Goal: Task Accomplishment & Management: Use online tool/utility

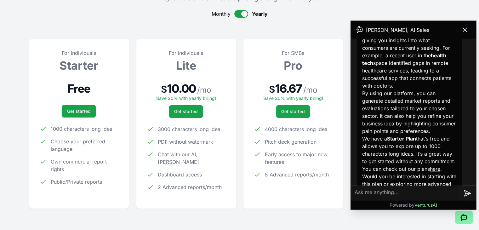
scroll to position [404, 0]
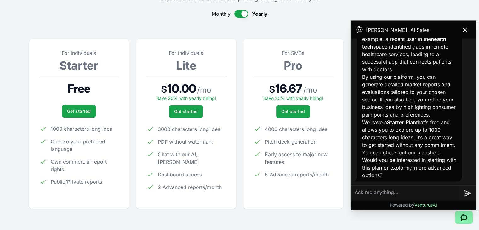
click at [410, 196] on textarea at bounding box center [405, 193] width 108 height 15
type textarea "yes"
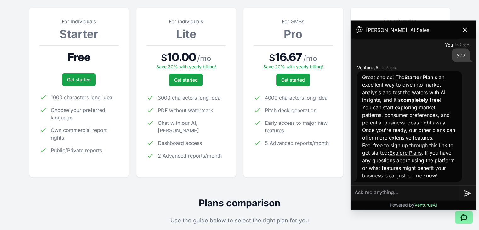
scroll to position [554, 0]
click at [86, 79] on link "Get started" at bounding box center [79, 79] width 34 height 13
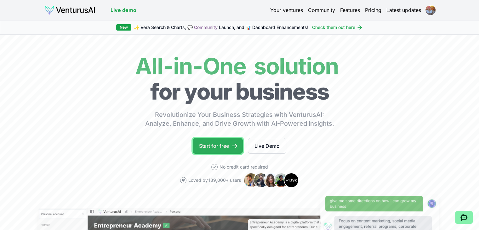
click at [221, 151] on link "Start for free" at bounding box center [218, 146] width 50 height 16
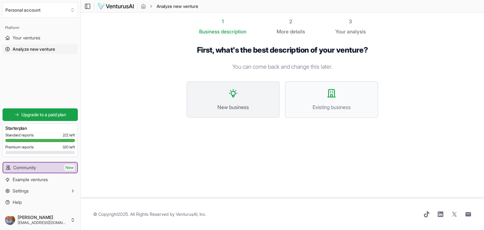
click at [237, 92] on icon at bounding box center [233, 93] width 10 height 10
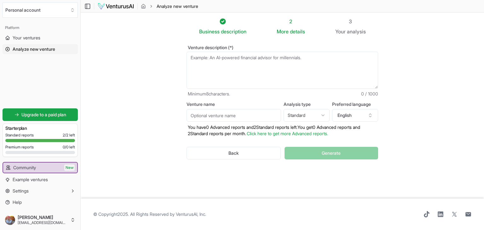
click at [230, 69] on textarea "Venture description (*)" at bounding box center [283, 70] width 192 height 37
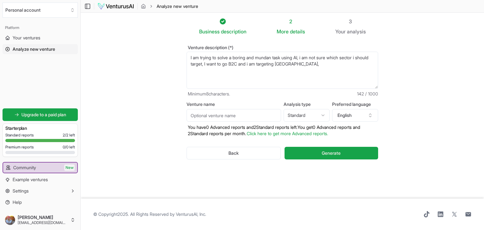
click at [378, 201] on footer "© Copyright 2025 . All Rights Reserved by VenturusAI, Inc ." at bounding box center [282, 215] width 403 height 32
click at [317, 64] on textarea "I am trying to solve a boring and mundan task using AI, i am not sure which sec…" at bounding box center [283, 70] width 192 height 37
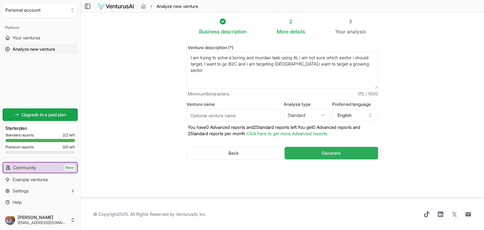
type textarea "I am trying to solve a boring and mundan task using AI, i am not sure which sec…"
click at [313, 153] on button "Generate" at bounding box center [332, 153] width 94 height 13
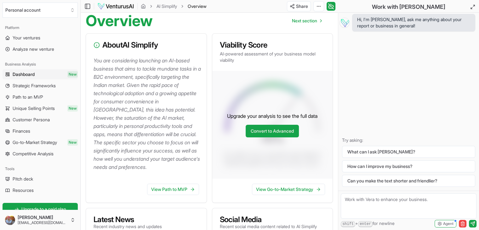
scroll to position [95, 0]
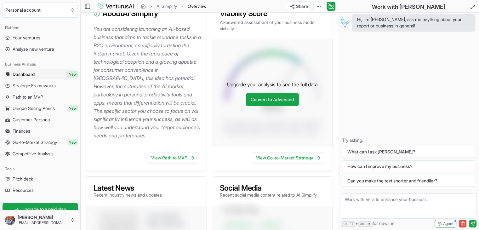
drag, startPoint x: 175, startPoint y: 157, endPoint x: 223, endPoint y: 80, distance: 90.3
click at [223, 80] on div "Upgrade your analysis to see the full data Convert to Advanced" at bounding box center [272, 93] width 121 height 108
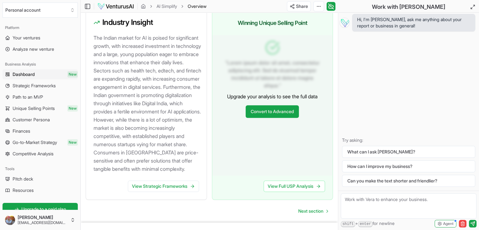
scroll to position [676, 0]
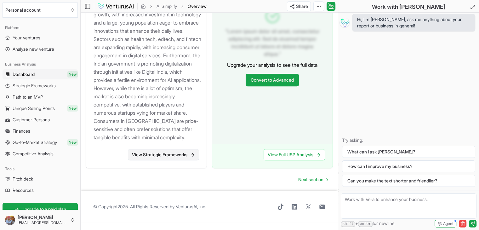
click at [184, 158] on link "View Strategic Frameworks" at bounding box center [163, 154] width 71 height 11
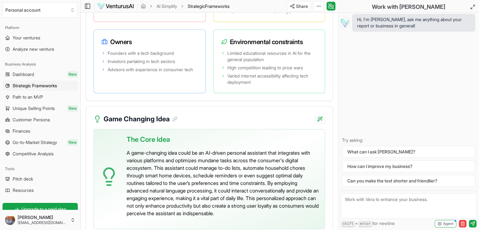
scroll to position [1587, 0]
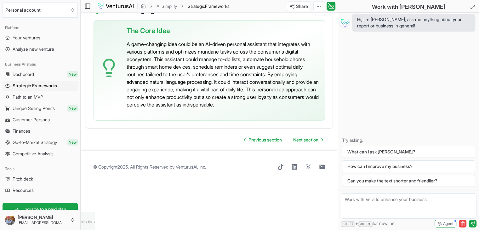
click at [359, 202] on textarea at bounding box center [409, 206] width 136 height 25
type textarea "can you recommend me some business ideas ?"
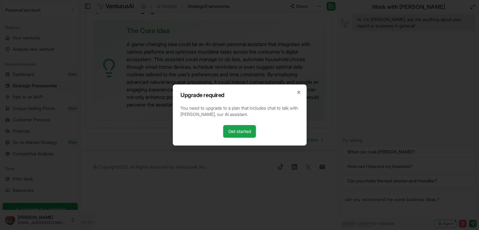
click at [296, 91] on div "Upgrade required You need to upgrade to a plan that includes chat to talk with …" at bounding box center [240, 114] width 134 height 61
click at [300, 95] on icon "button" at bounding box center [298, 92] width 5 height 5
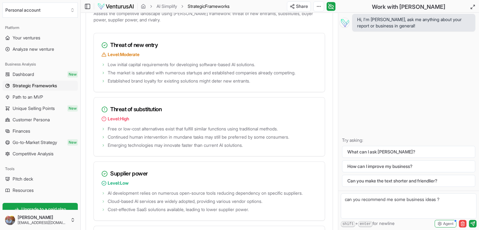
scroll to position [957, 0]
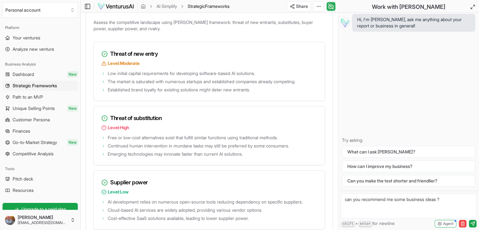
click at [332, 4] on icon at bounding box center [331, 7] width 6 height 8
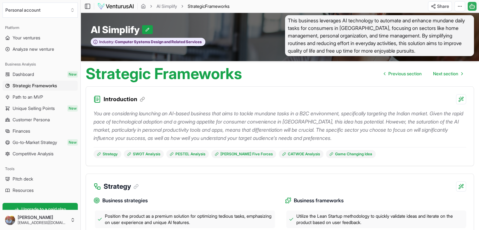
scroll to position [0, 0]
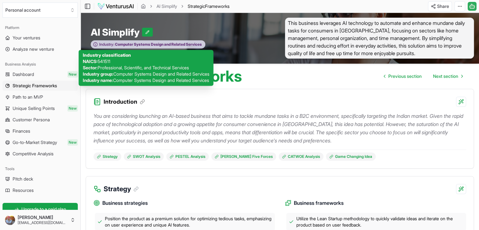
click at [145, 44] on span "Computer Systems Design and Related Services" at bounding box center [158, 44] width 88 height 5
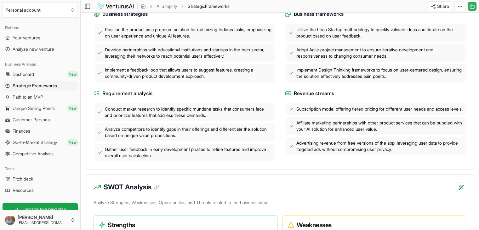
scroll to position [158, 0]
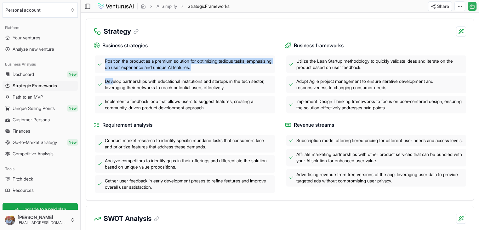
drag, startPoint x: 104, startPoint y: 57, endPoint x: 114, endPoint y: 79, distance: 24.1
click at [113, 79] on div "Position the product as a premium solution for optimizing tedious tasks, emphas…" at bounding box center [185, 84] width 182 height 58
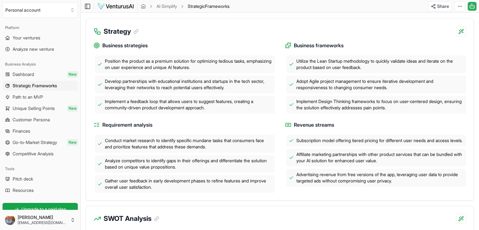
click at [125, 105] on span "Implement a feedback loop that allows users to suggest features, creating a com…" at bounding box center [189, 104] width 168 height 13
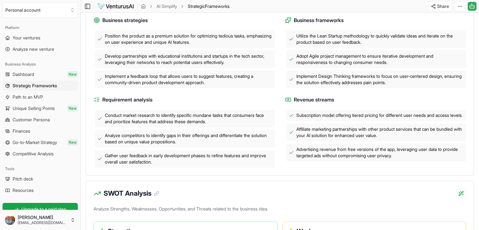
scroll to position [189, 0]
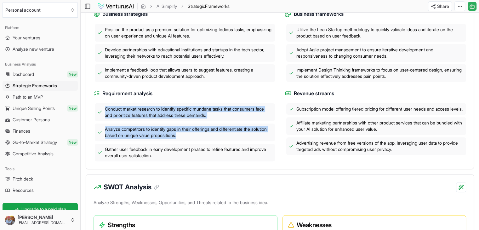
drag, startPoint x: 102, startPoint y: 107, endPoint x: 243, endPoint y: 138, distance: 143.9
click at [243, 138] on div "Conduct market research to identify specific mundane tasks that consumers face …" at bounding box center [185, 132] width 182 height 58
copy div "Conduct market research to identify specific mundane tasks that consumers face …"
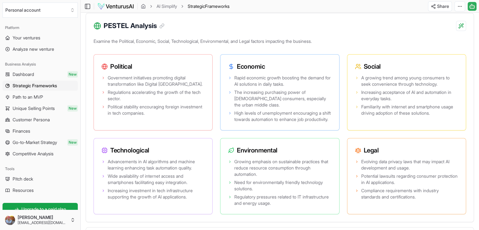
scroll to position [536, 0]
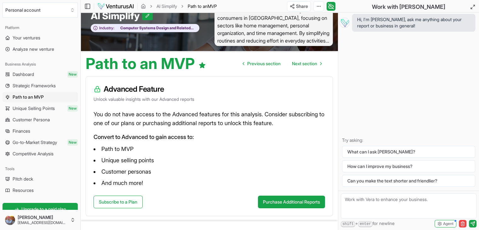
scroll to position [43, 0]
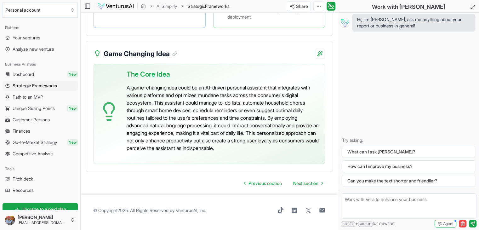
scroll to position [1556, 0]
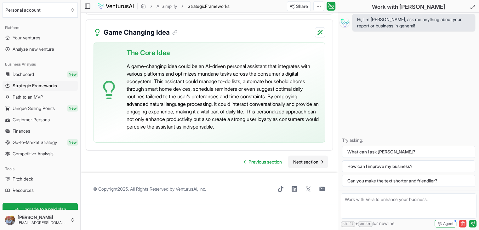
click at [323, 168] on link "Next section" at bounding box center [308, 162] width 40 height 13
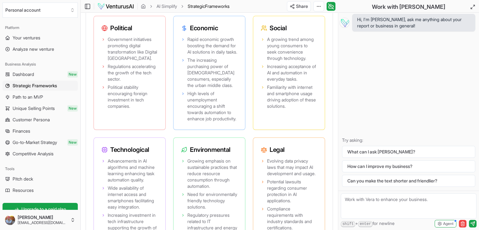
scroll to position [693, 0]
click at [102, 41] on icon at bounding box center [103, 39] width 4 height 4
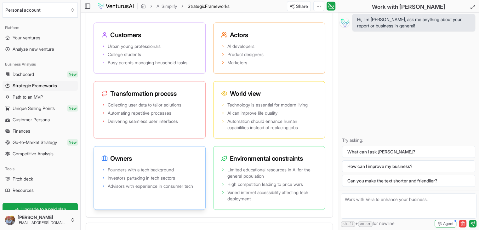
scroll to position [1367, 0]
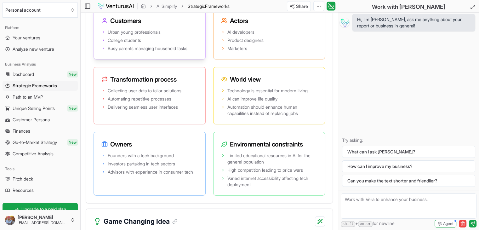
click at [105, 52] on li "Busy parents managing household tasks" at bounding box center [149, 48] width 96 height 6
drag, startPoint x: 167, startPoint y: 83, endPoint x: 108, endPoint y: 79, distance: 58.8
click at [108, 35] on li "Urban young professionals" at bounding box center [149, 32] width 96 height 6
copy span "Urban young professionals"
